Goal: Information Seeking & Learning: Learn about a topic

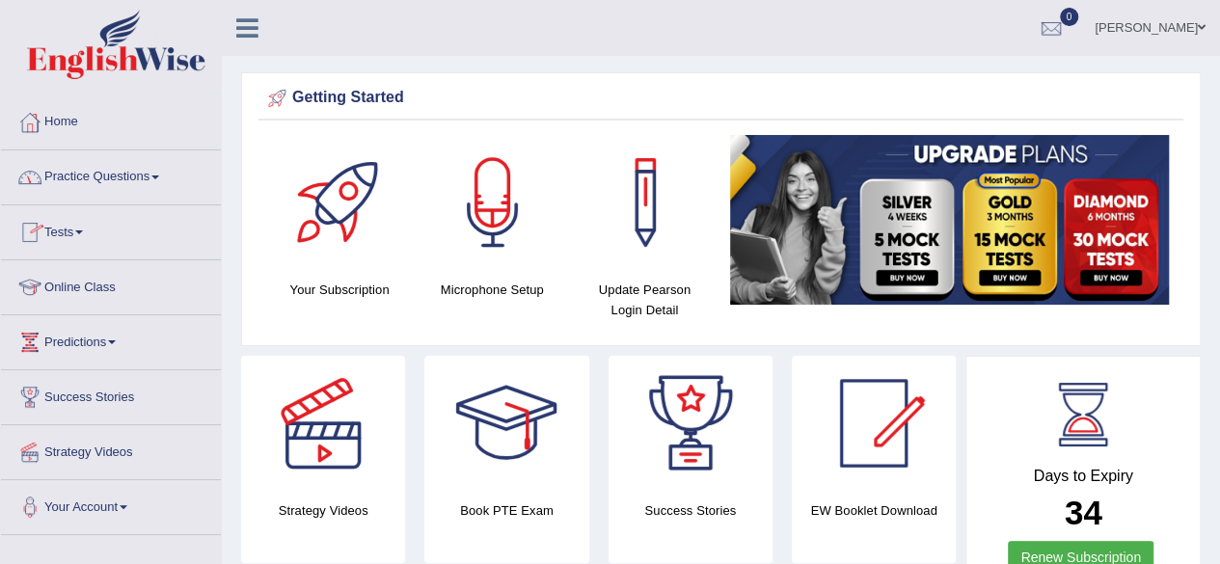
click at [85, 283] on link "Online Class" at bounding box center [111, 285] width 220 height 48
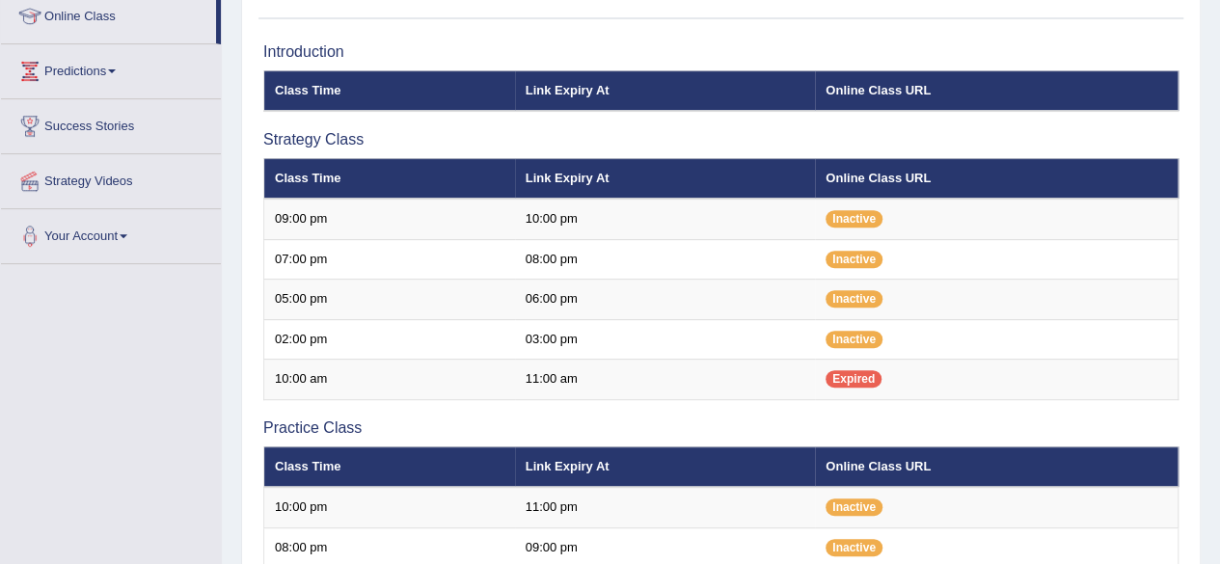
scroll to position [275, 0]
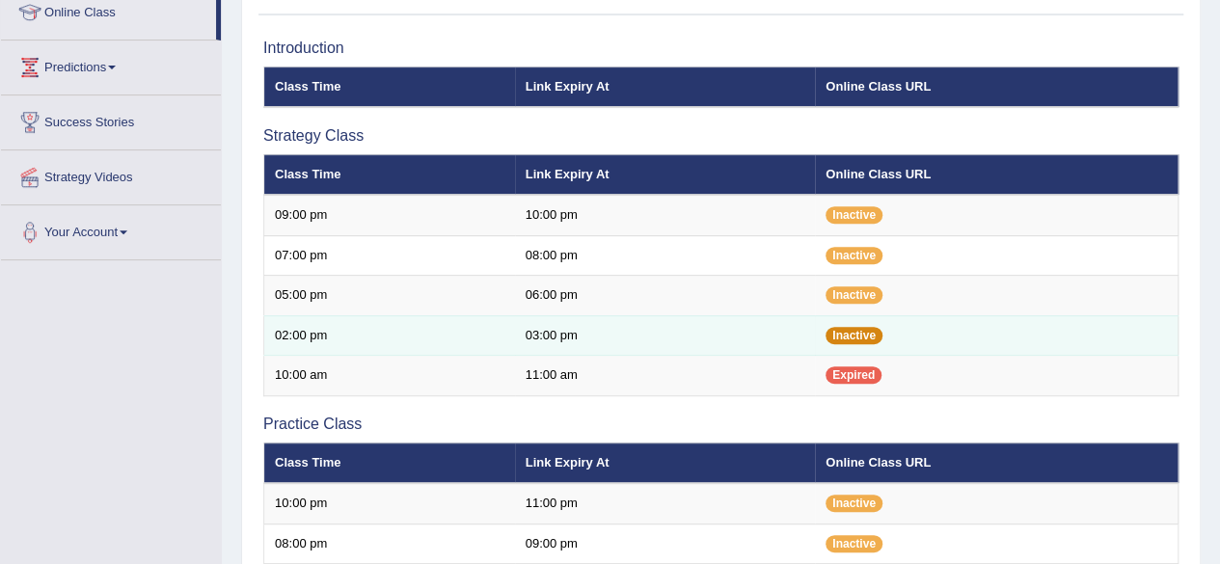
click at [863, 327] on span "Inactive" at bounding box center [854, 335] width 57 height 17
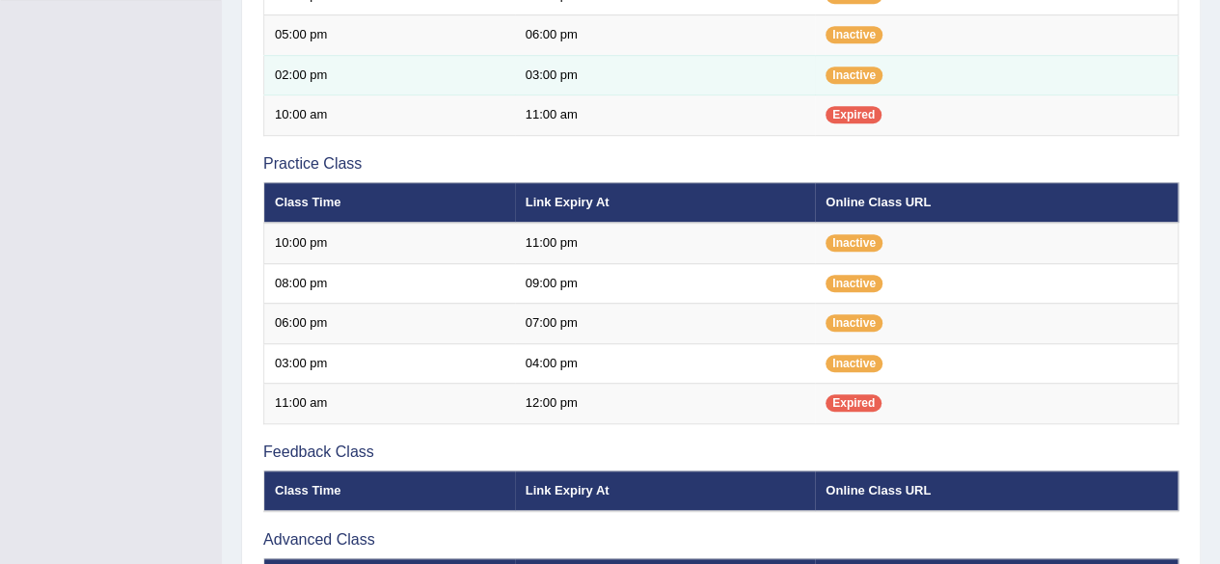
scroll to position [543, 0]
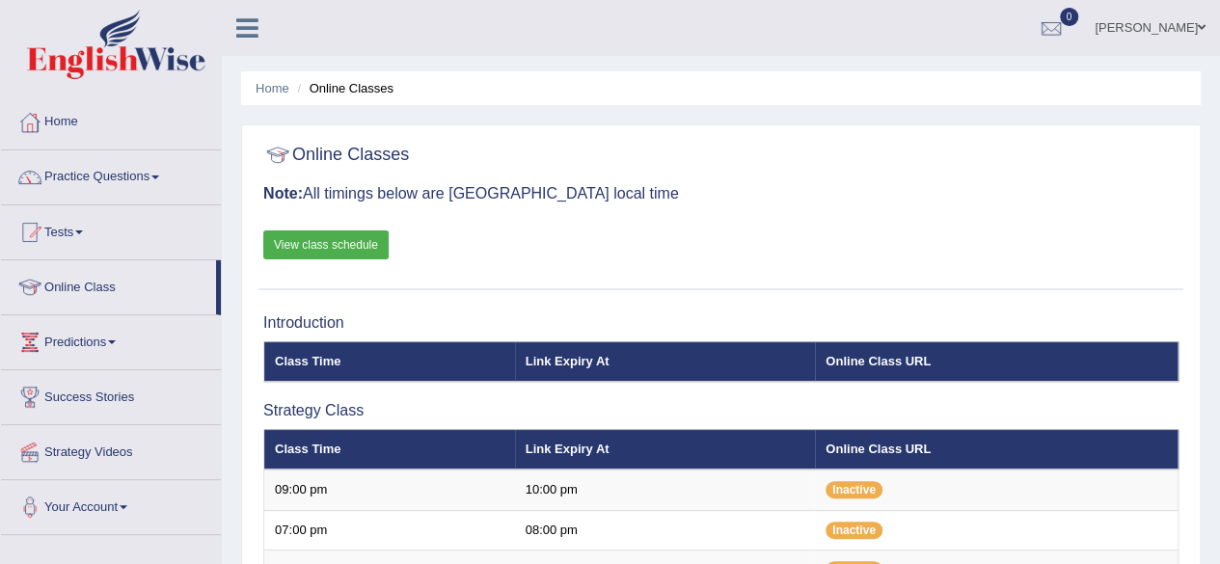
click at [343, 244] on link "View class schedule" at bounding box center [325, 245] width 125 height 29
drag, startPoint x: 0, startPoint y: 0, endPoint x: 343, endPoint y: 244, distance: 421.4
click at [343, 244] on link "View class schedule" at bounding box center [325, 245] width 125 height 29
click at [45, 134] on link "Home" at bounding box center [111, 120] width 220 height 48
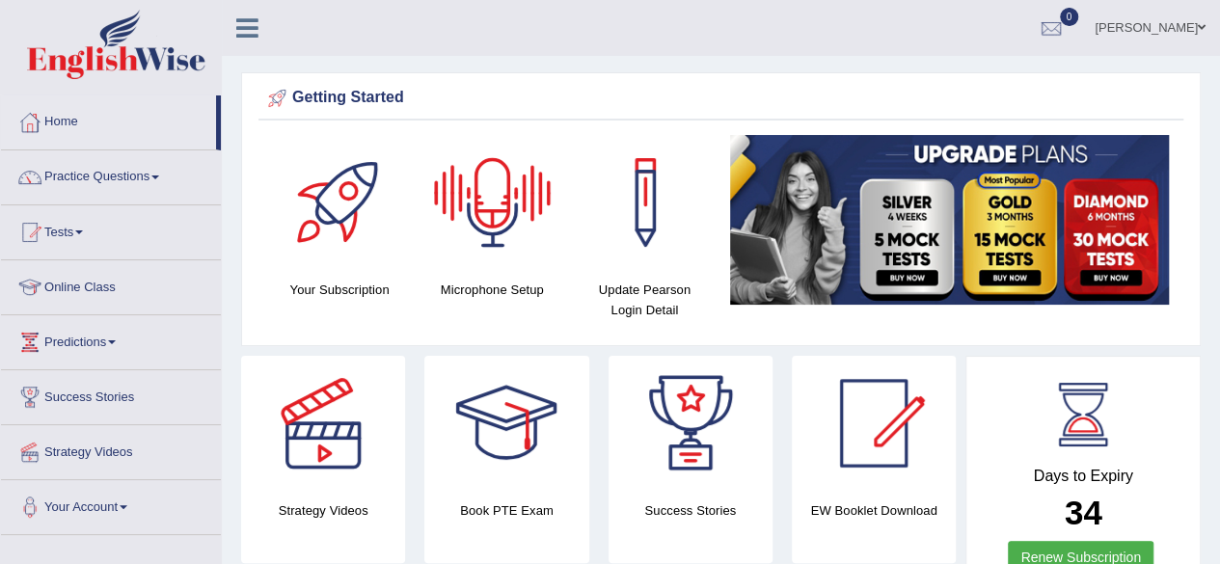
click at [492, 254] on div at bounding box center [492, 202] width 135 height 135
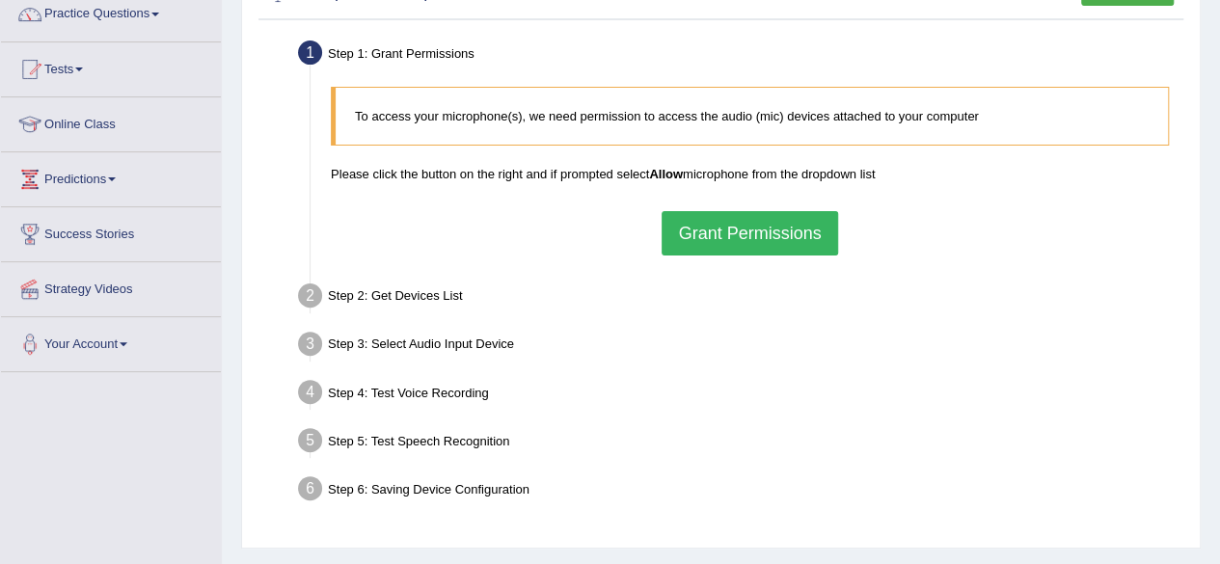
scroll to position [165, 0]
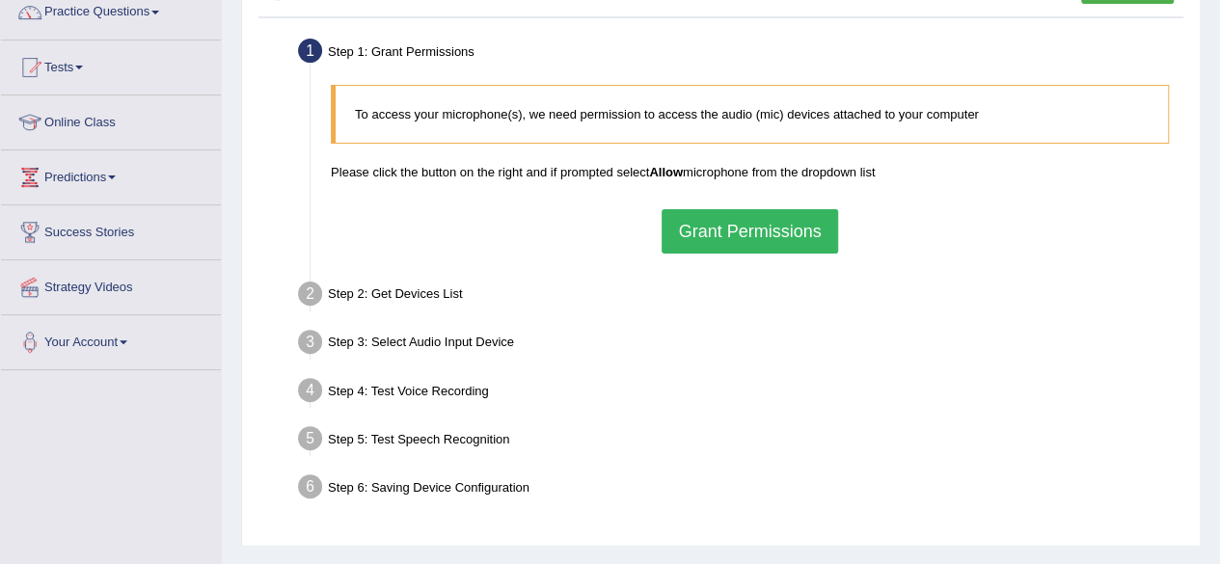
click at [758, 232] on button "Grant Permissions" at bounding box center [750, 231] width 176 height 44
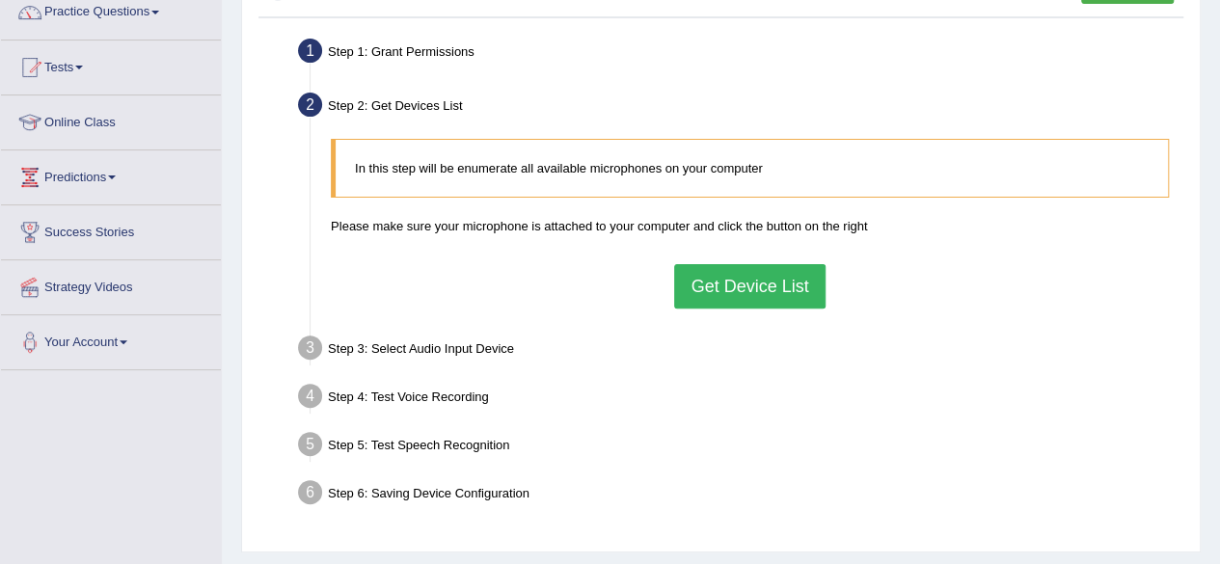
click at [778, 282] on button "Get Device List" at bounding box center [749, 286] width 151 height 44
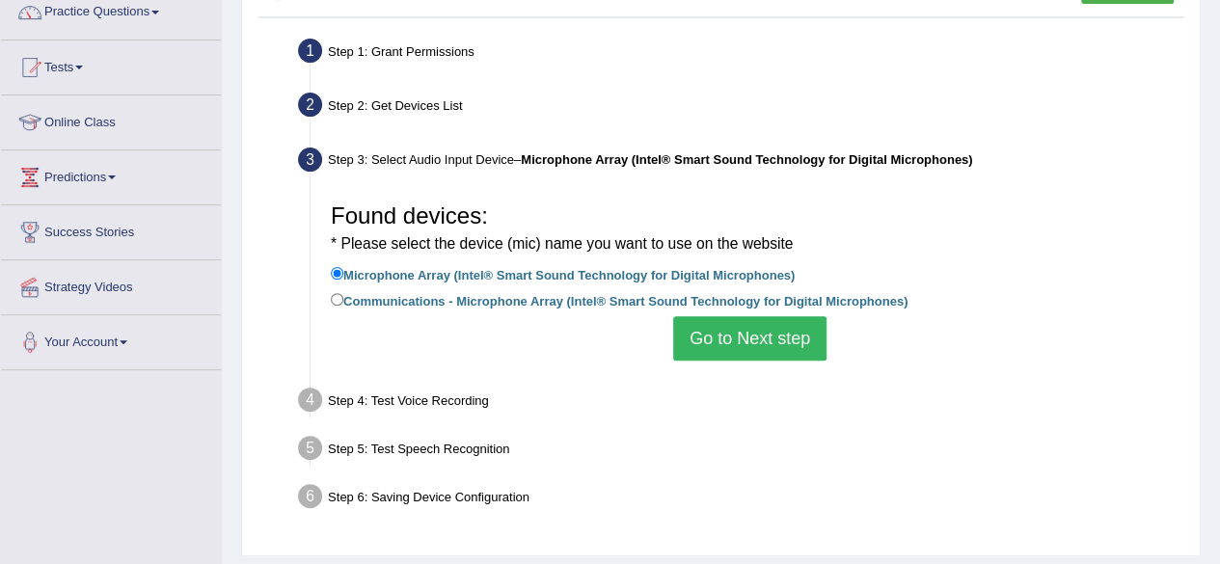
click at [725, 333] on button "Go to Next step" at bounding box center [749, 338] width 153 height 44
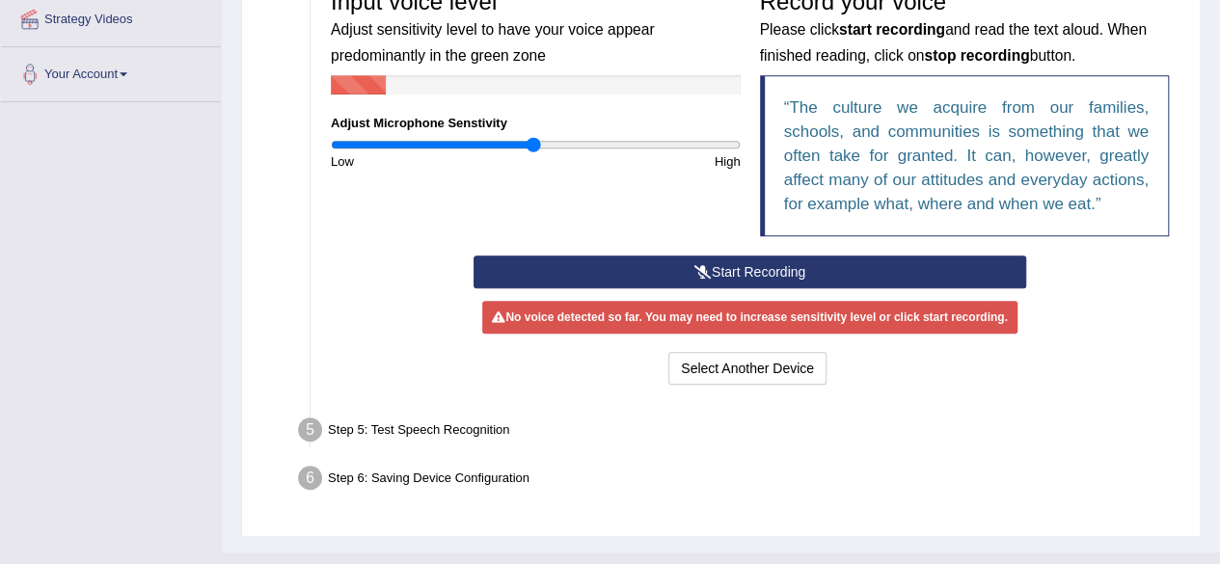
scroll to position [434, 0]
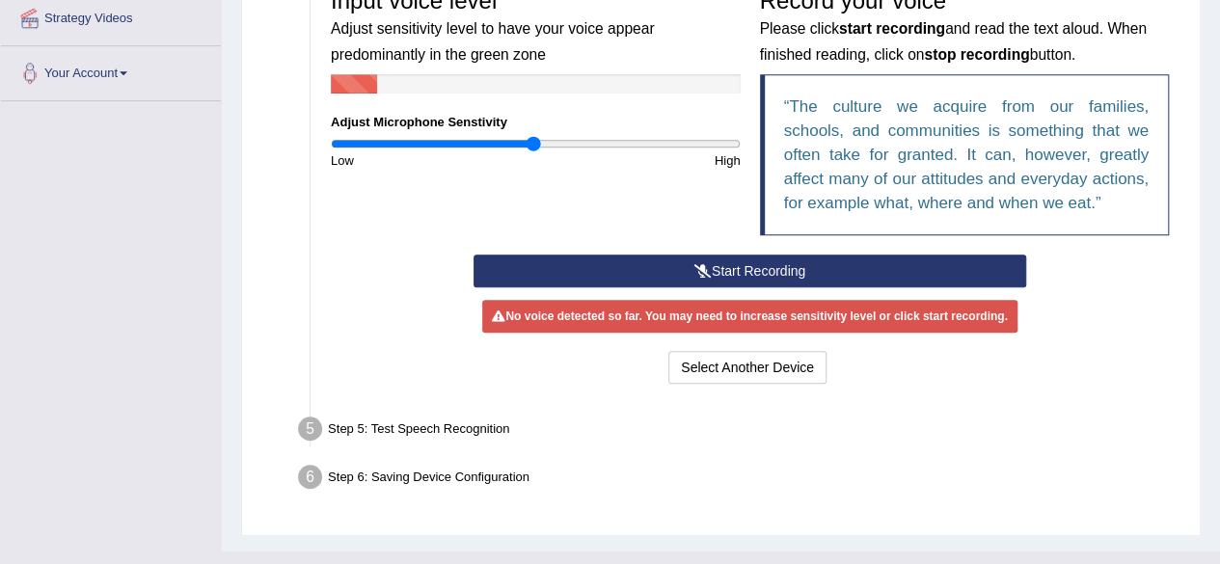
click at [760, 265] on button "Start Recording" at bounding box center [750, 271] width 553 height 33
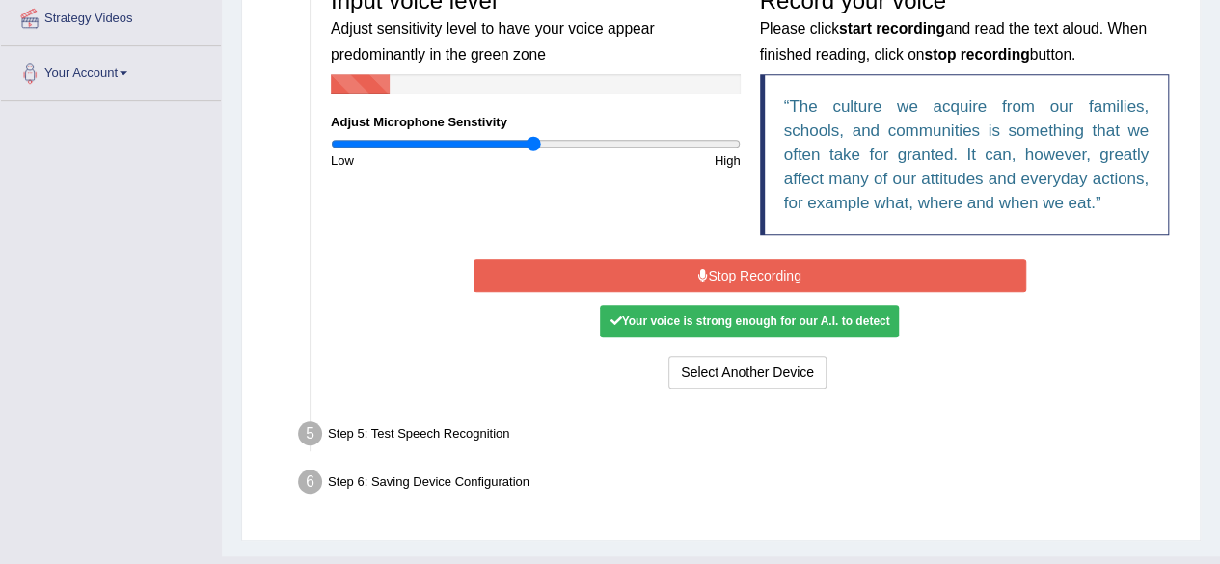
click at [760, 265] on button "Stop Recording" at bounding box center [750, 276] width 553 height 33
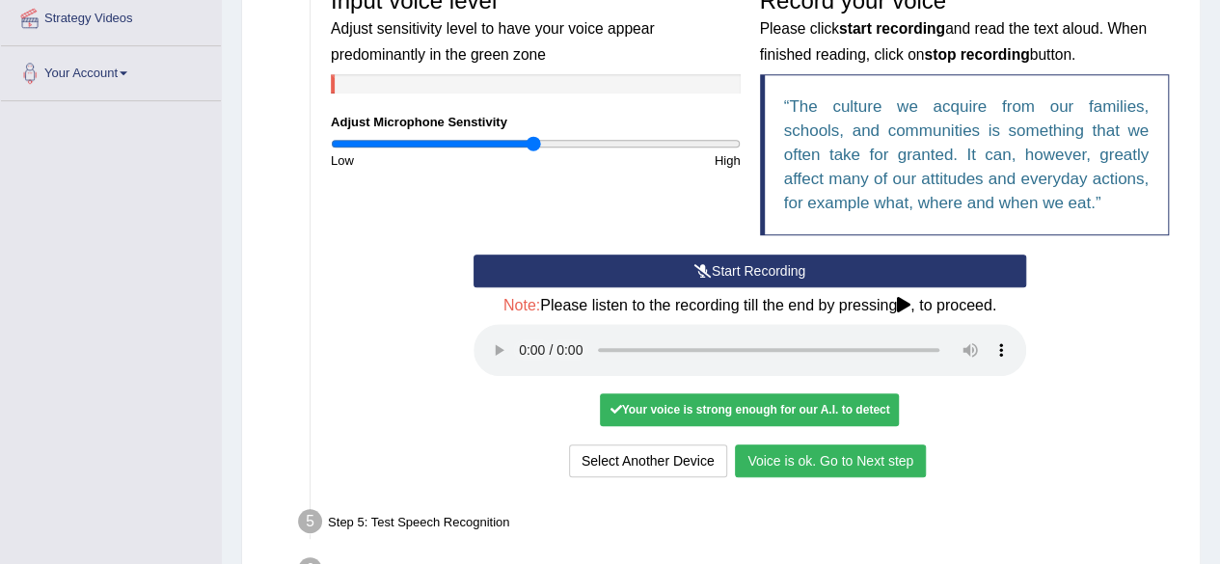
click at [783, 470] on button "Voice is ok. Go to Next step" at bounding box center [830, 461] width 191 height 33
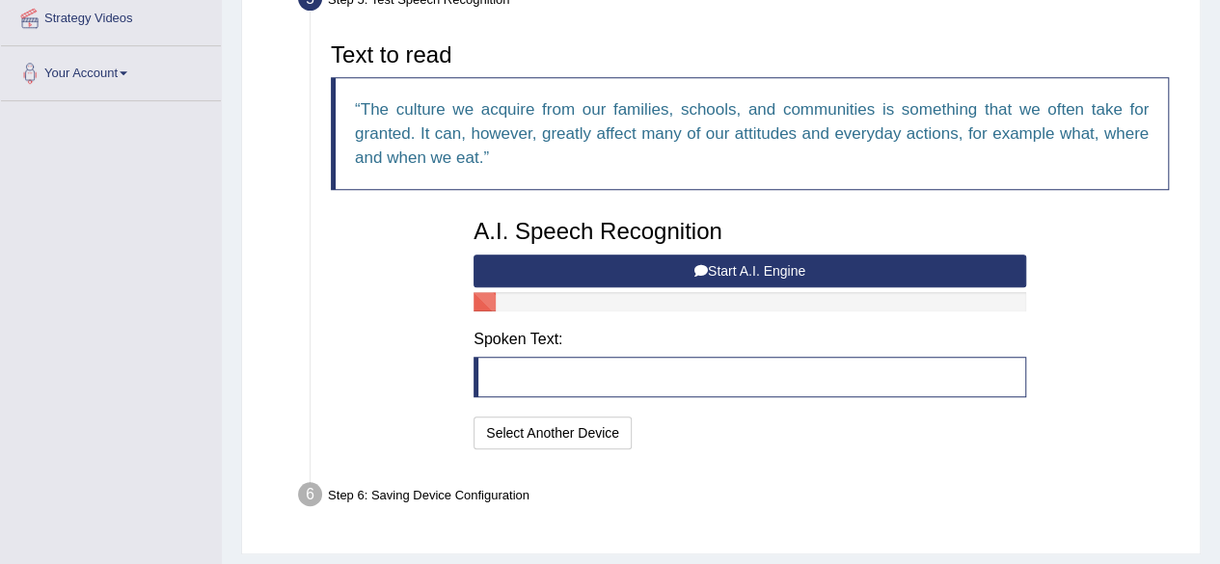
click at [726, 269] on button "Start A.I. Engine" at bounding box center [750, 271] width 553 height 33
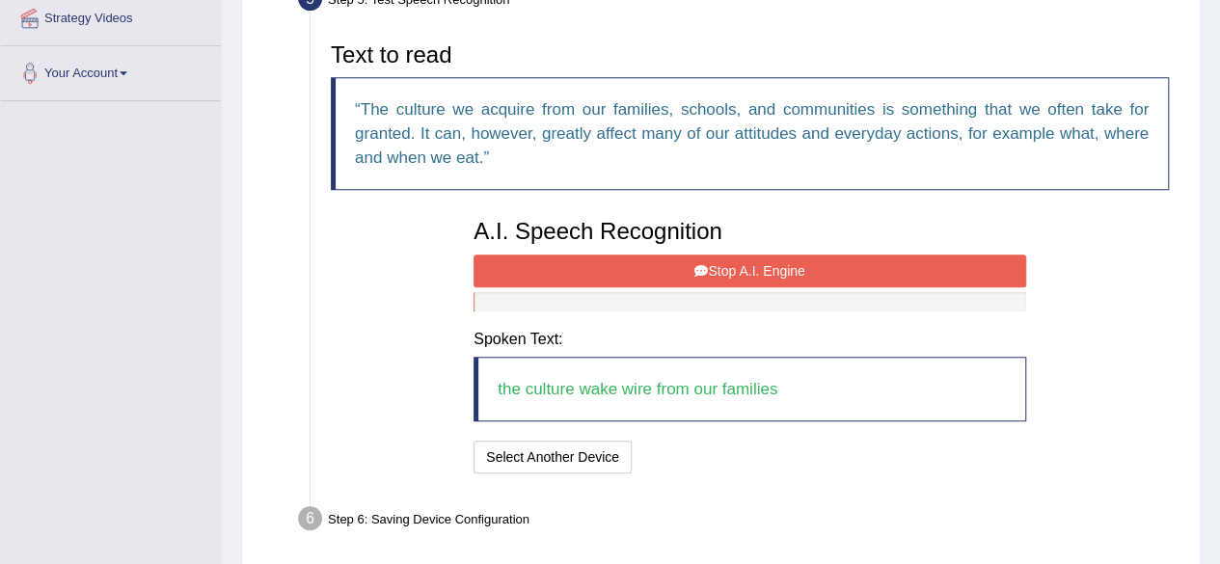
click at [726, 269] on button "Stop A.I. Engine" at bounding box center [750, 271] width 553 height 33
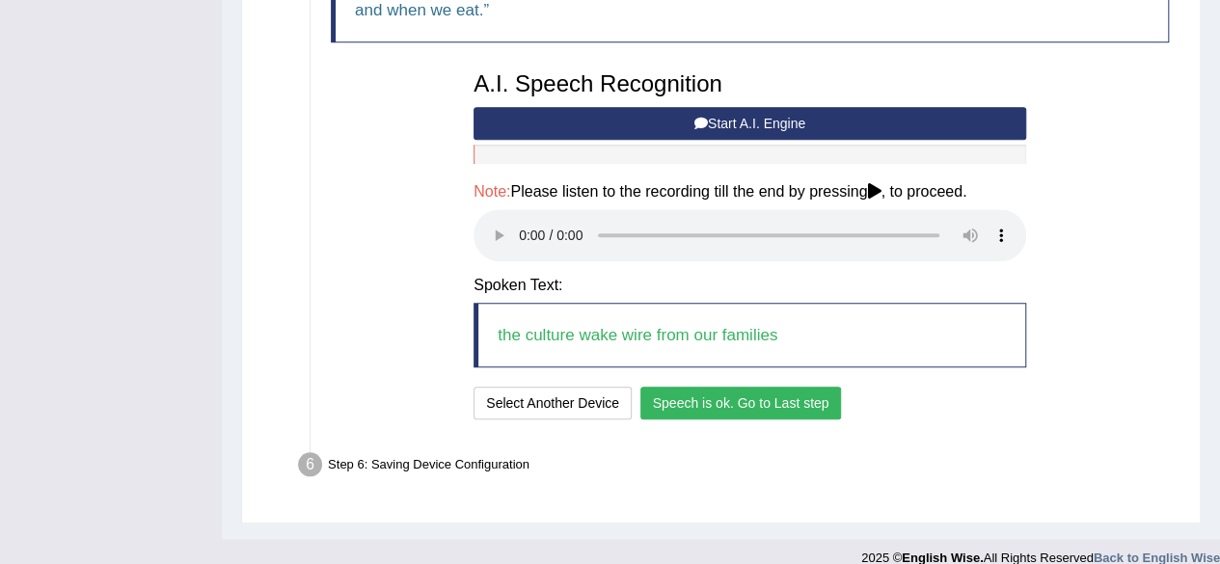
scroll to position [584, 0]
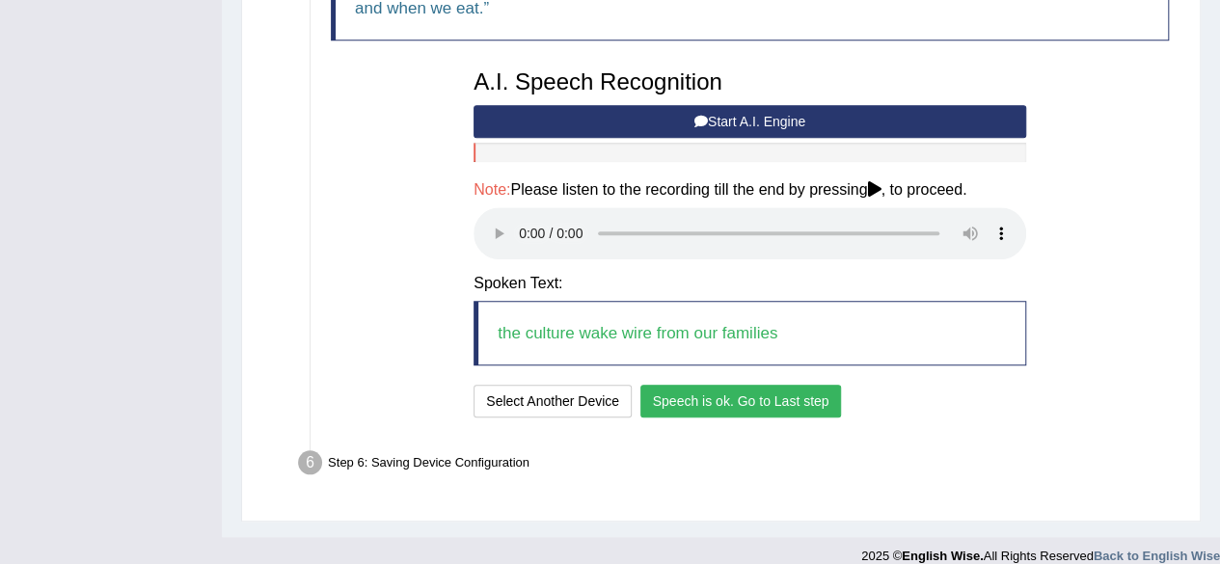
click at [697, 388] on button "Speech is ok. Go to Last step" at bounding box center [742, 401] width 202 height 33
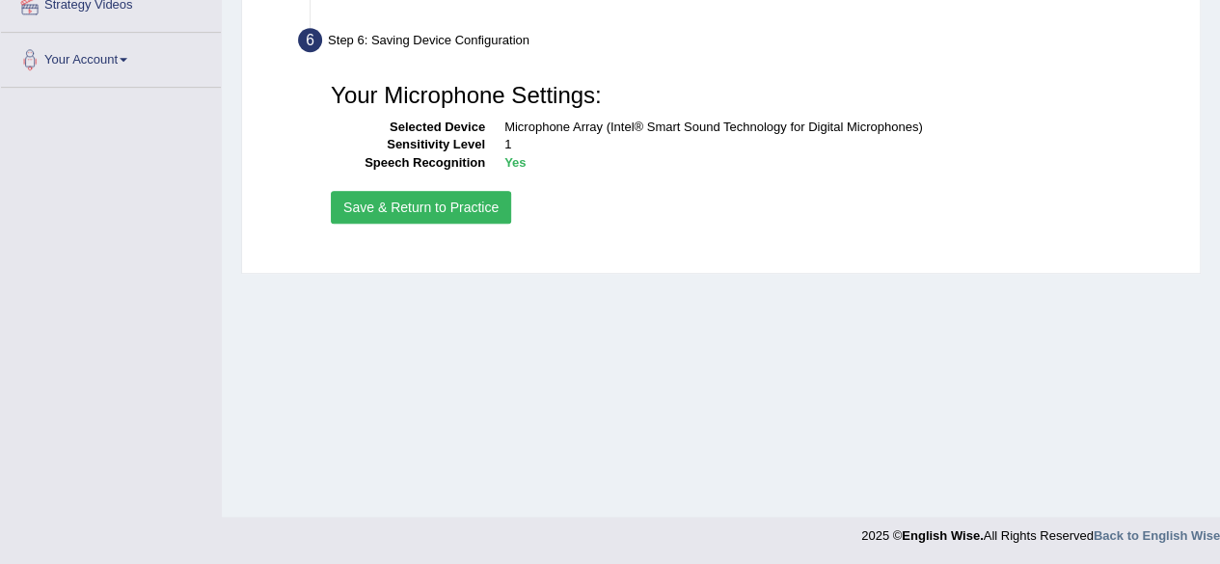
click at [452, 206] on button "Save & Return to Practice" at bounding box center [421, 207] width 180 height 33
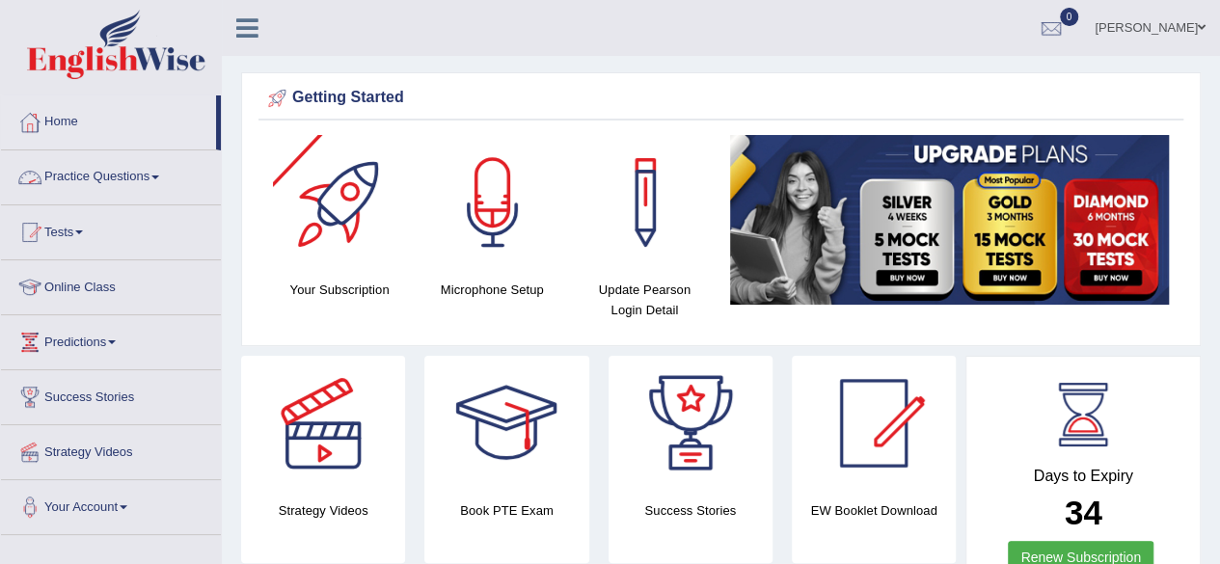
click at [87, 173] on link "Practice Questions" at bounding box center [111, 175] width 220 height 48
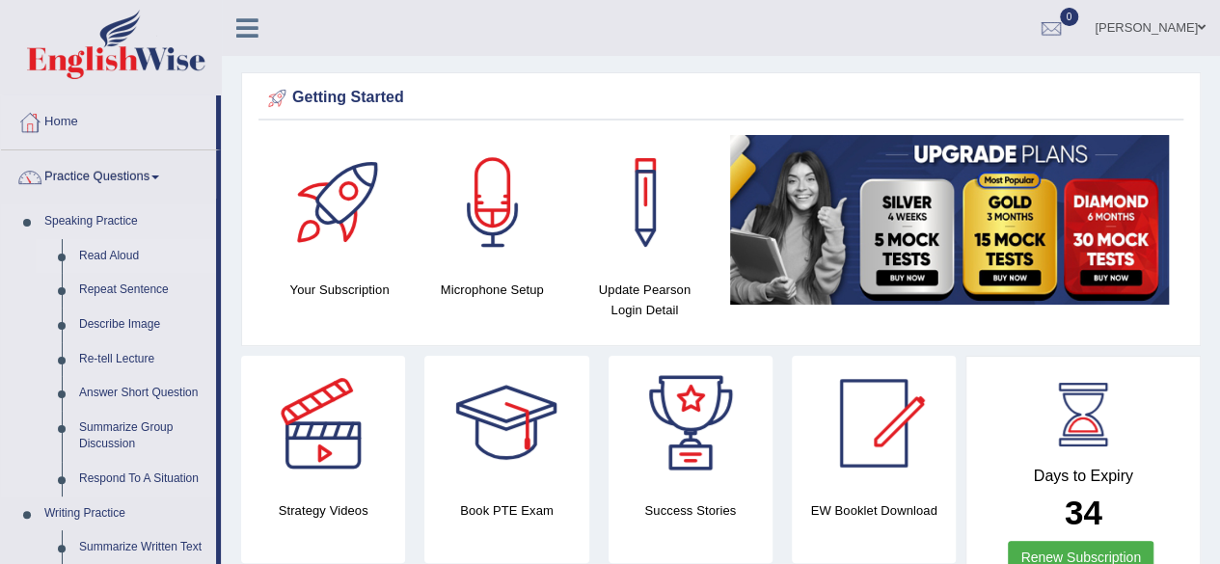
click at [110, 254] on link "Read Aloud" at bounding box center [143, 256] width 146 height 35
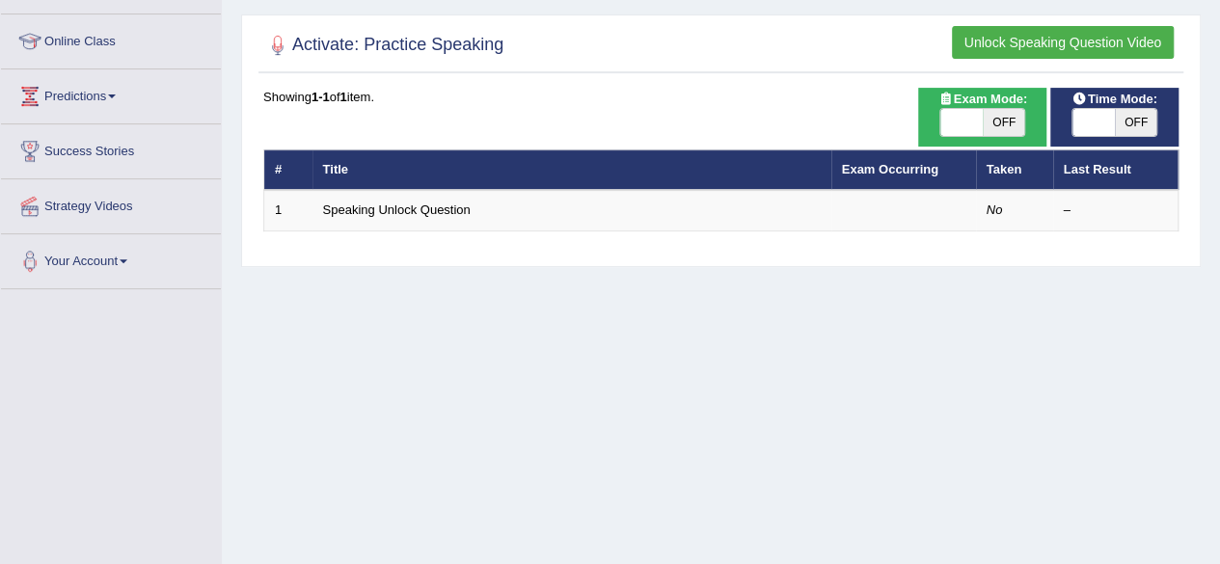
scroll to position [247, 0]
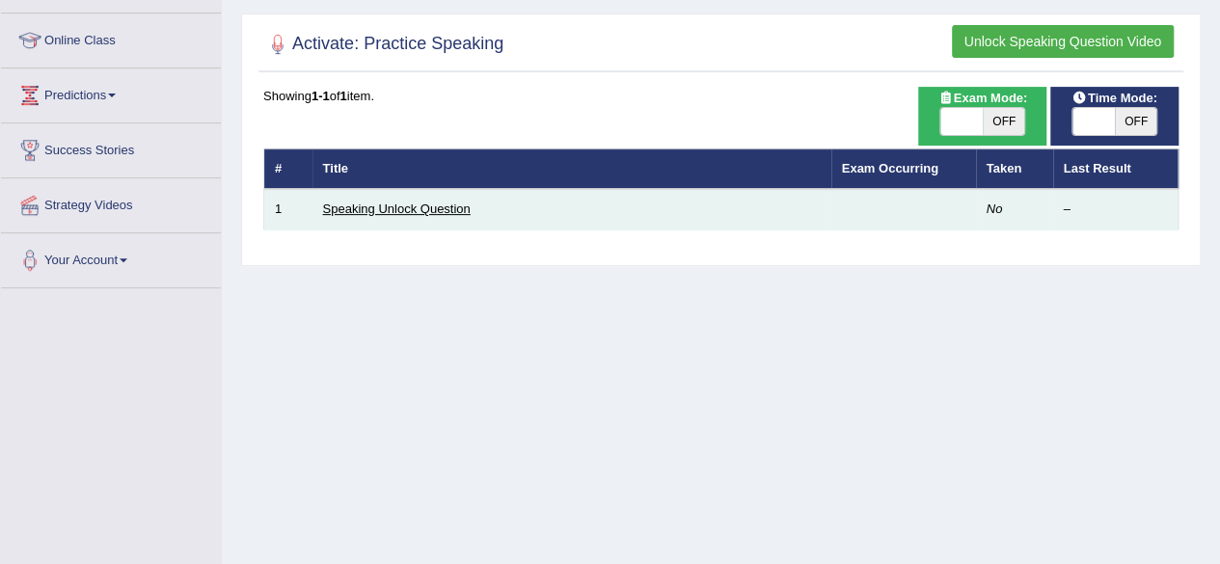
click at [404, 203] on link "Speaking Unlock Question" at bounding box center [397, 209] width 148 height 14
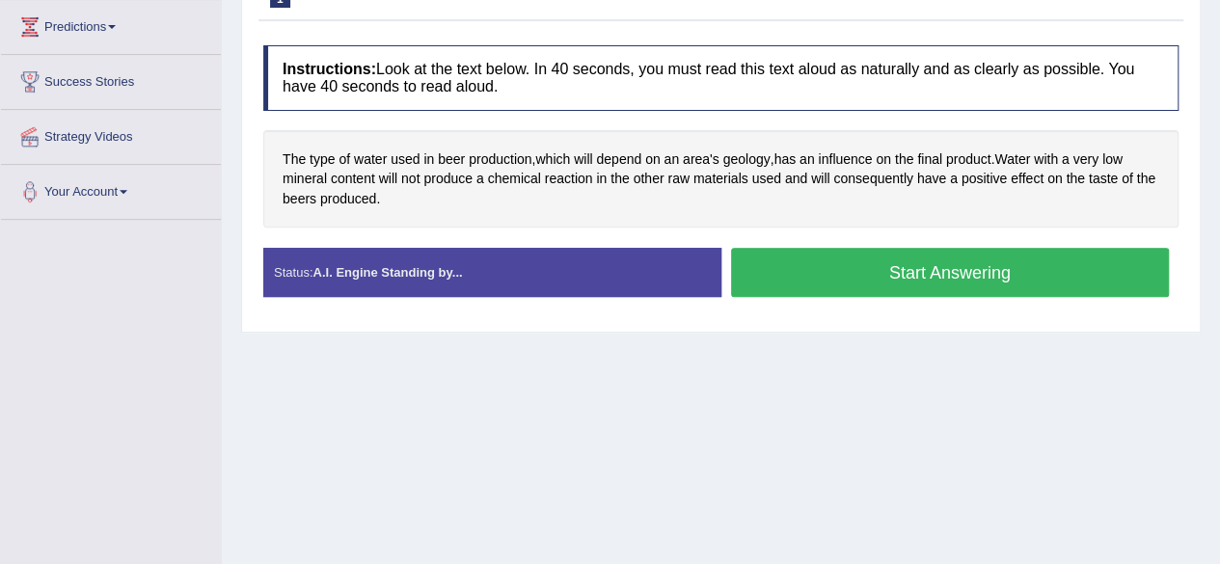
scroll to position [320, 0]
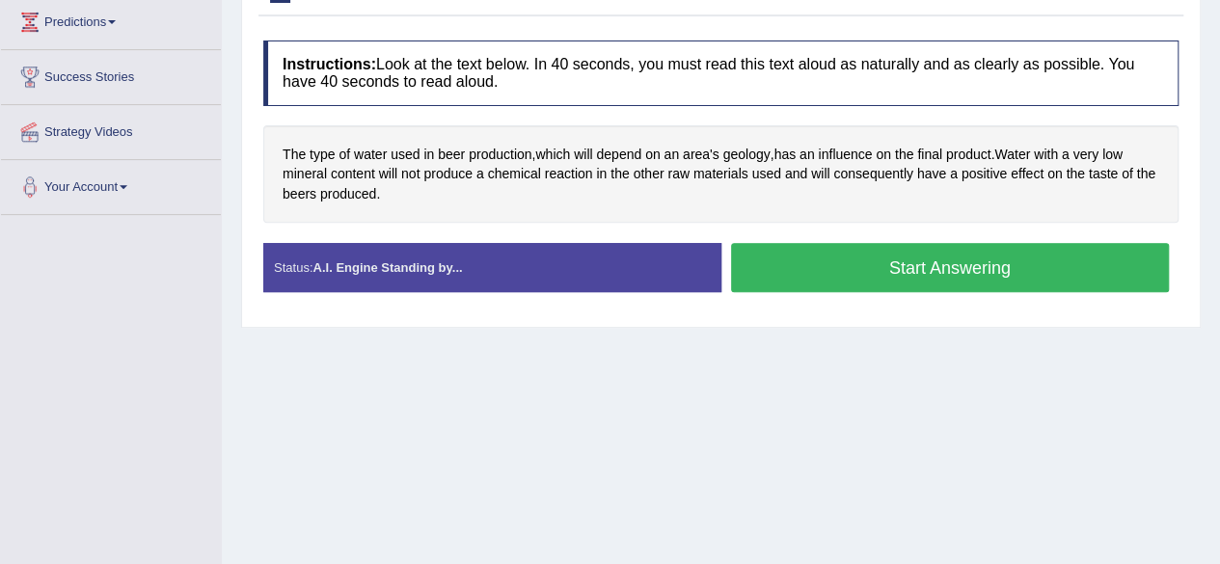
click at [904, 260] on button "Start Answering" at bounding box center [950, 267] width 439 height 49
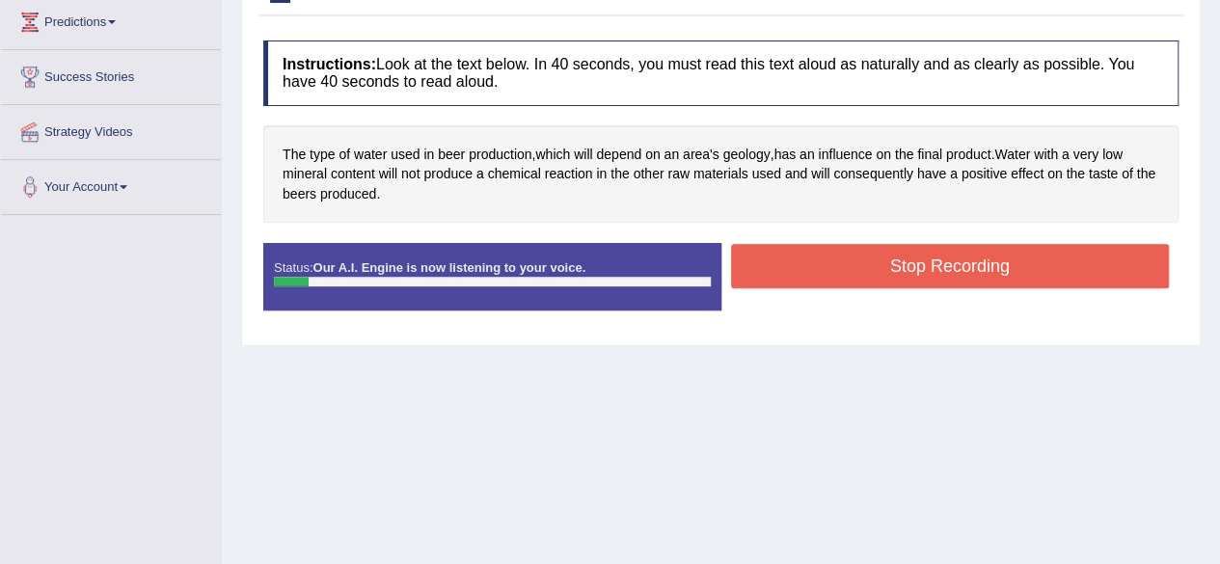
click at [904, 260] on button "Stop Recording" at bounding box center [950, 266] width 439 height 44
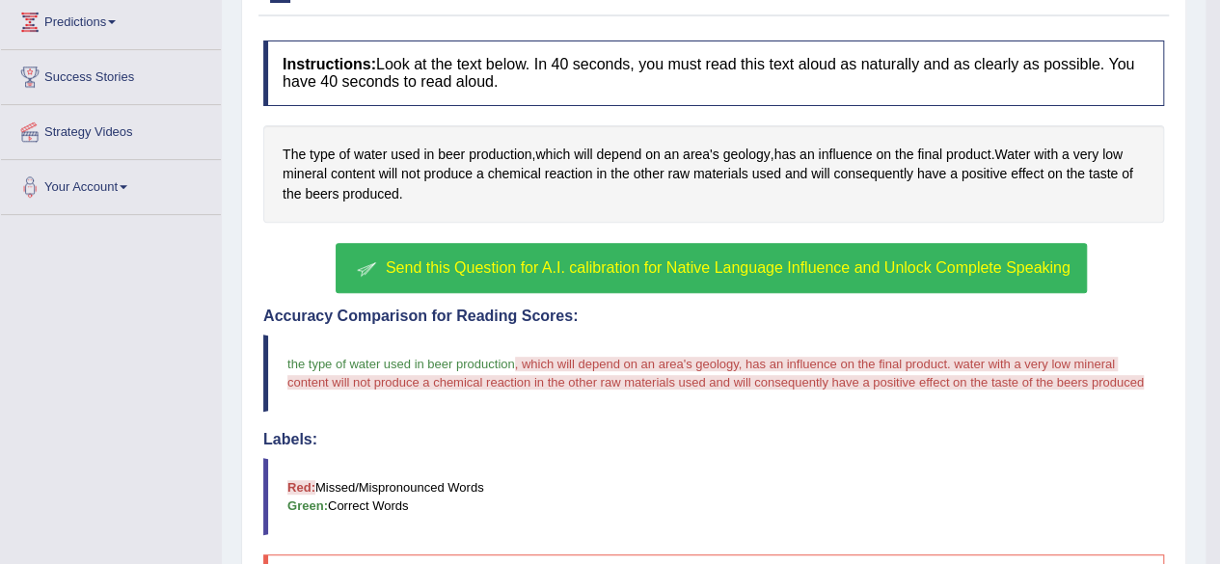
click at [459, 357] on span "the type of water used in beer production" at bounding box center [402, 364] width 228 height 14
click at [489, 260] on span "Send this Question for A.I. calibration for Native Language Influence and Unloc…" at bounding box center [728, 268] width 685 height 16
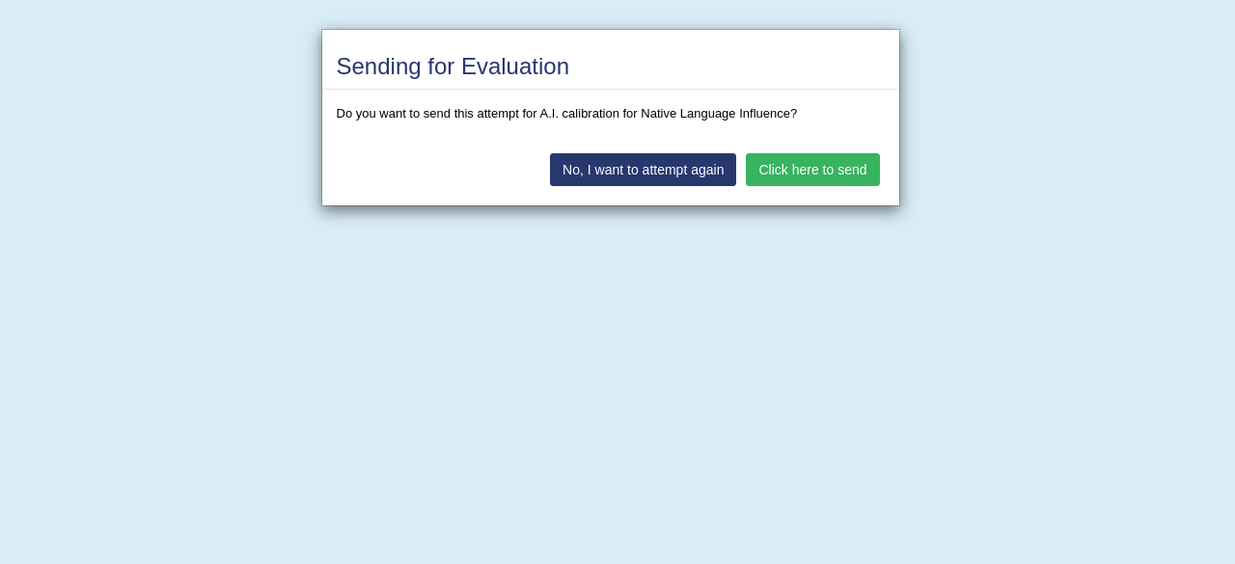
click at [847, 155] on button "Click here to send" at bounding box center [812, 169] width 133 height 33
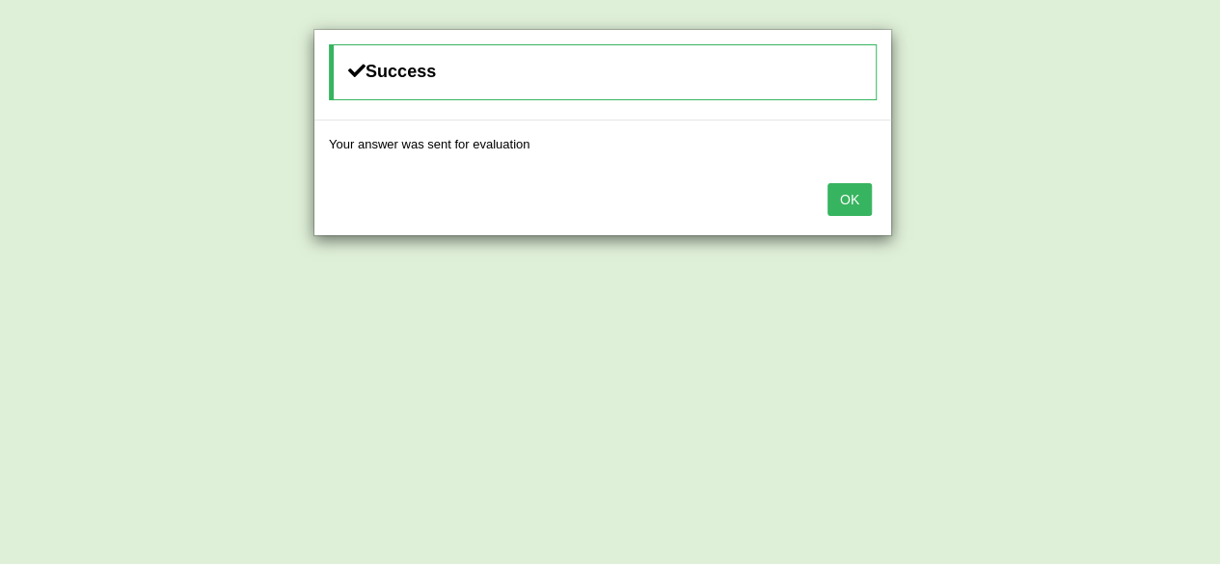
click at [857, 206] on button "OK" at bounding box center [850, 199] width 44 height 33
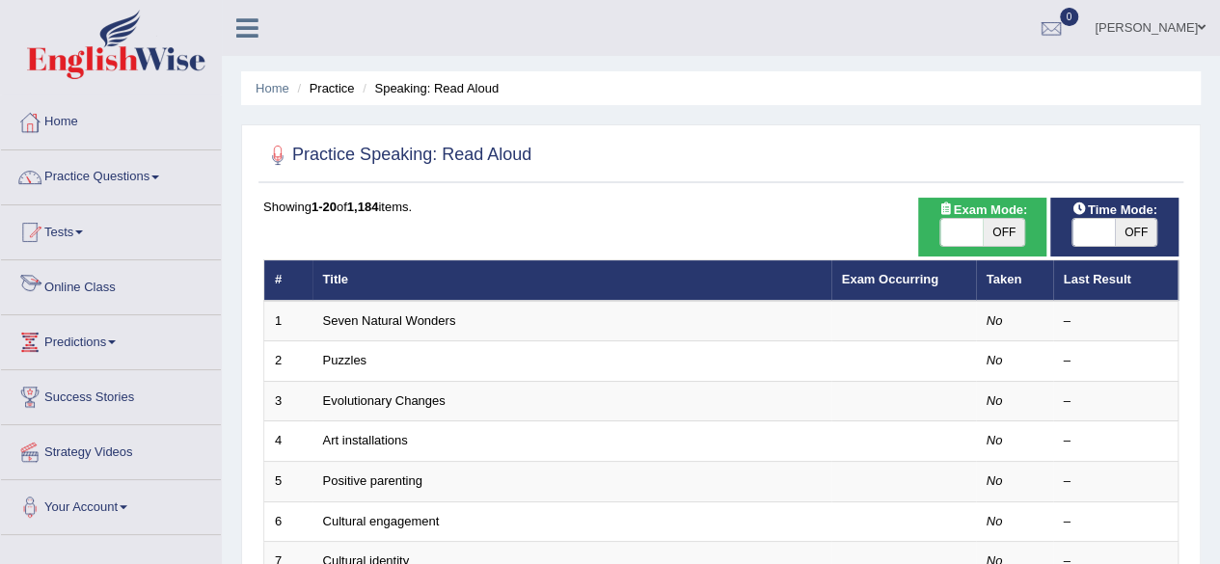
click at [118, 287] on link "Online Class" at bounding box center [111, 285] width 220 height 48
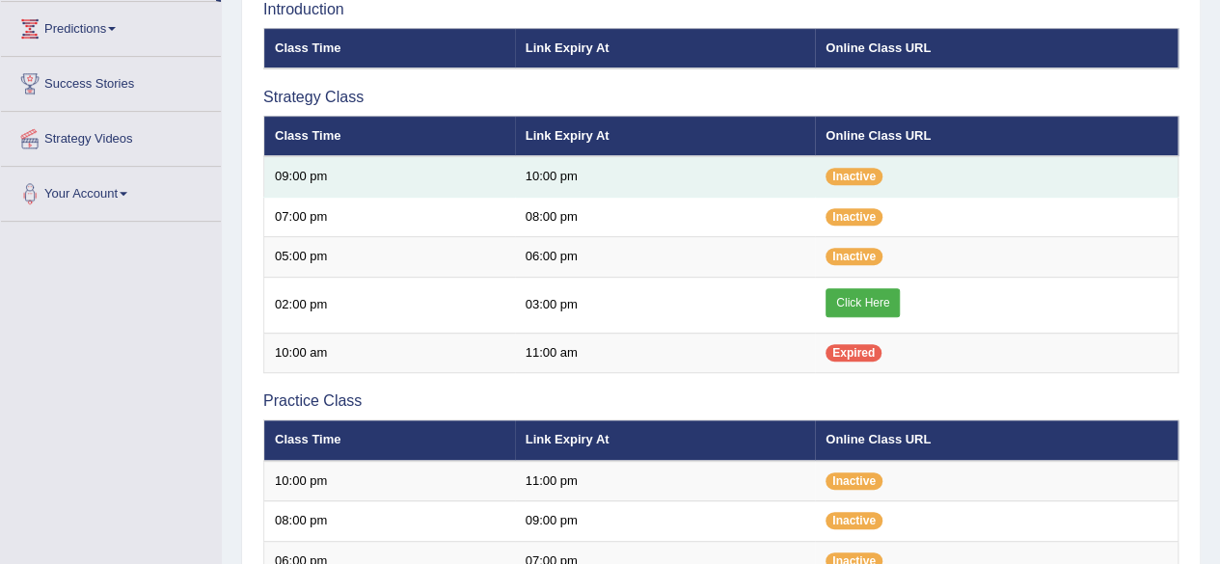
scroll to position [339, 0]
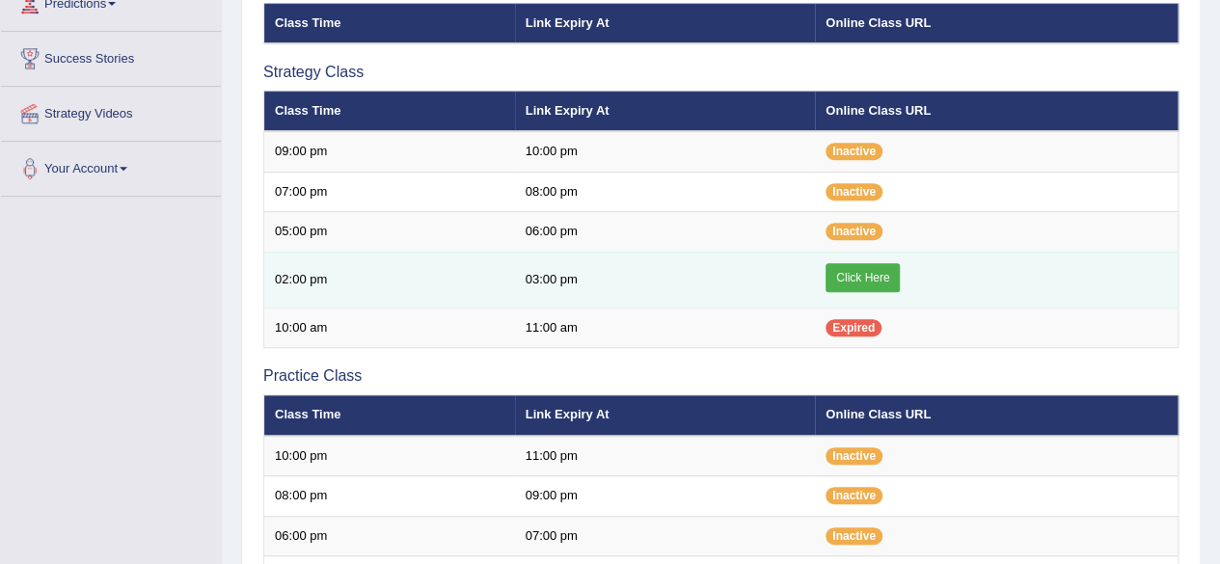
click at [856, 275] on link "Click Here" at bounding box center [863, 277] width 74 height 29
